Goal: Transaction & Acquisition: Purchase product/service

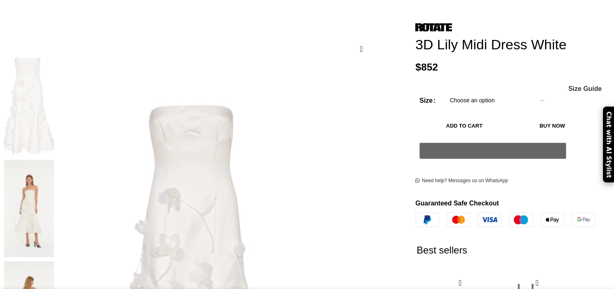
scroll to position [122, 0]
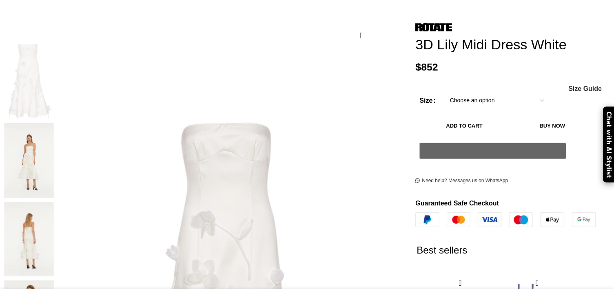
click at [54, 153] on img "2 / 5" at bounding box center [29, 160] width 50 height 75
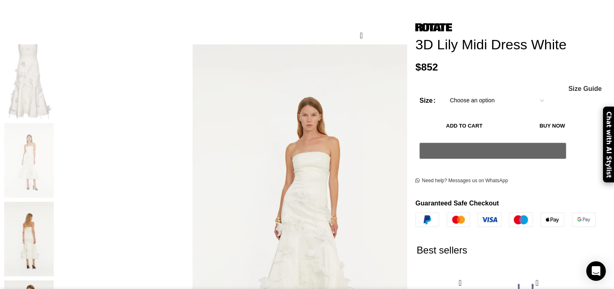
scroll to position [0, 86]
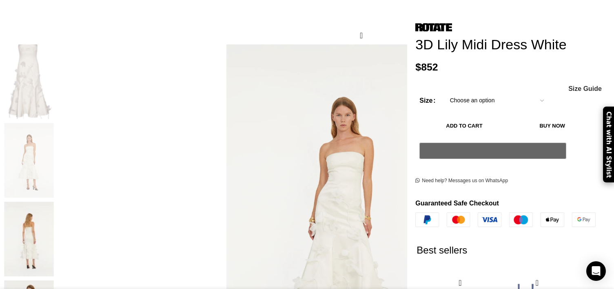
click at [272, 240] on figure "2 / 5" at bounding box center [341, 217] width 347 height 347
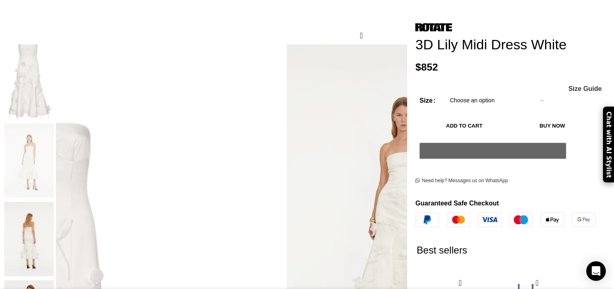
click at [310, 263] on img "2 / 5" at bounding box center [367, 99] width 326 height 489
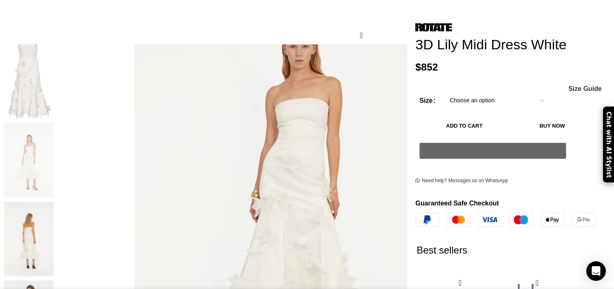
click at [266, 154] on img "2 / 5" at bounding box center [298, 191] width 326 height 489
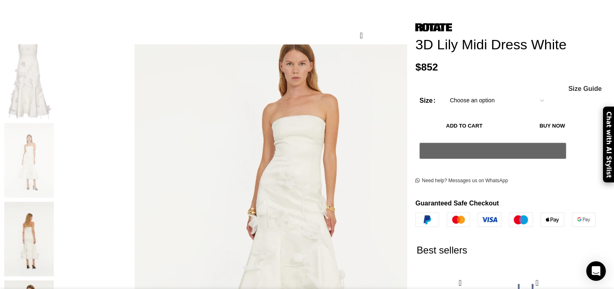
click at [281, 133] on img "2 / 5" at bounding box center [294, 208] width 326 height 489
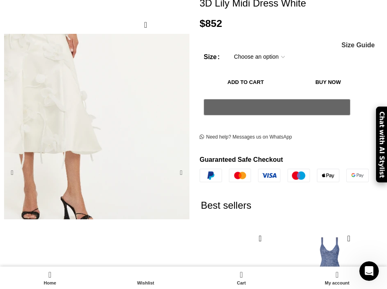
scroll to position [0, 697]
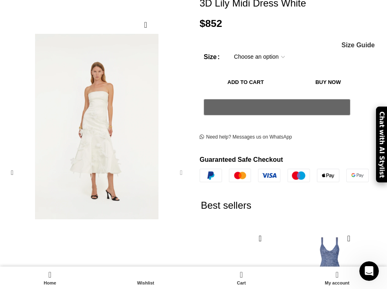
click at [180, 165] on div "Next slide" at bounding box center [181, 173] width 16 height 16
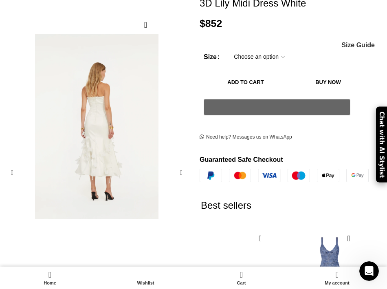
scroll to position [0, 1744]
click at [181, 165] on div "Next slide" at bounding box center [181, 173] width 16 height 16
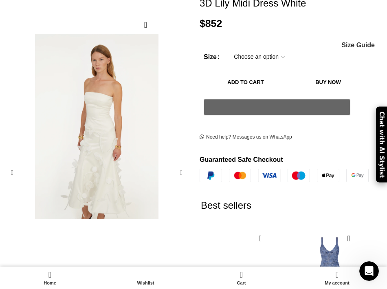
click at [181, 165] on div "Next slide" at bounding box center [181, 173] width 16 height 16
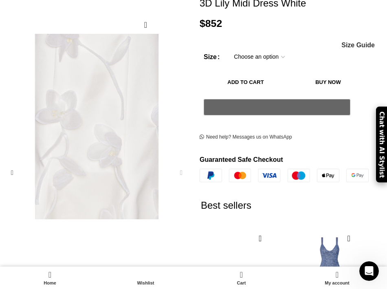
click at [181, 165] on div "Next slide" at bounding box center [181, 173] width 16 height 16
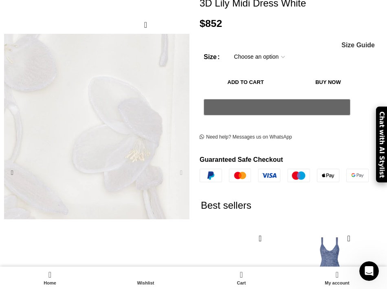
click at [98, 142] on img "5 / 5" at bounding box center [96, 83] width 326 height 489
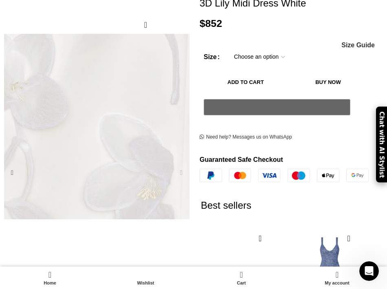
scroll to position [0, 116]
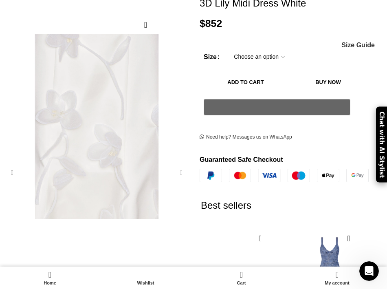
click at [11, 165] on div "Previous slide" at bounding box center [12, 173] width 16 height 16
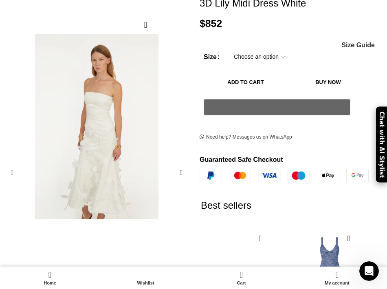
click at [11, 165] on div "Previous slide" at bounding box center [12, 173] width 16 height 16
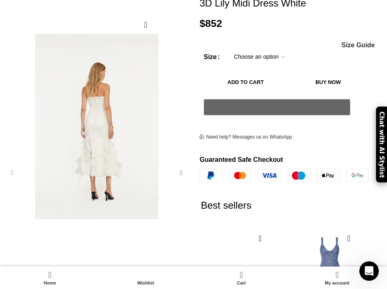
click at [11, 165] on div "Previous slide" at bounding box center [12, 173] width 16 height 16
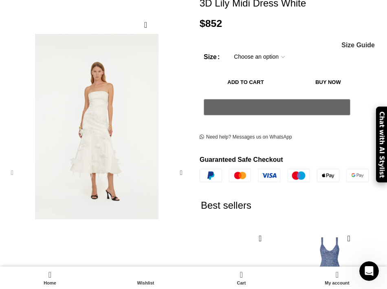
click at [11, 165] on div "Previous slide" at bounding box center [12, 173] width 16 height 16
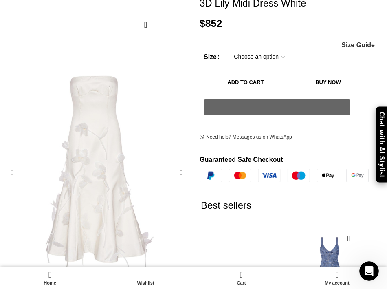
click at [180, 165] on div "Next slide" at bounding box center [181, 173] width 16 height 16
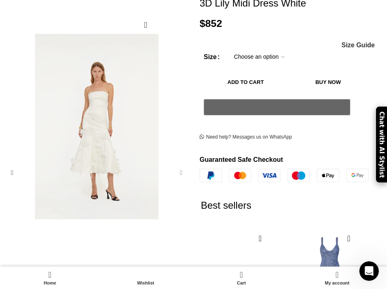
click at [180, 165] on div "Next slide" at bounding box center [181, 173] width 16 height 16
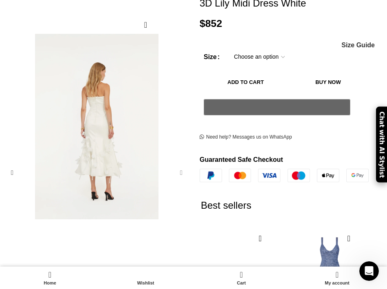
click at [180, 165] on div "Next slide" at bounding box center [181, 173] width 16 height 16
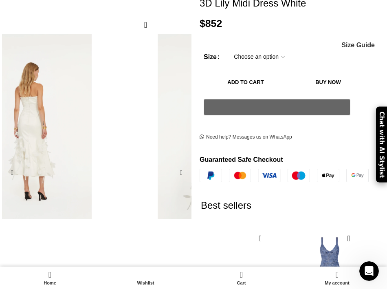
click at [240, 229] on div "Add to wishlist Click to enlarge 3D Lily Midi Dress White $ 852 Women's clothin…" at bounding box center [193, 208] width 387 height 451
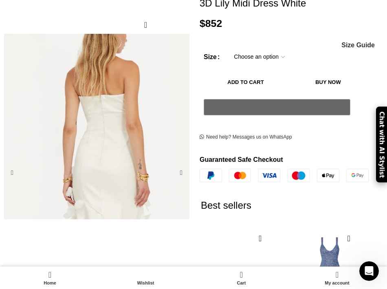
scroll to position [0, 1162]
